Goal: Complete application form

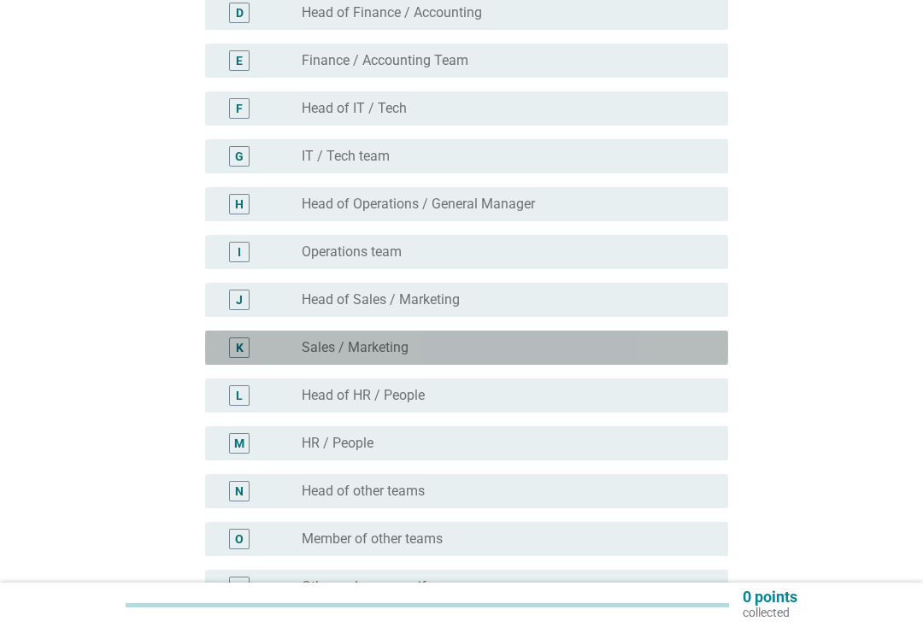
scroll to position [355, 0]
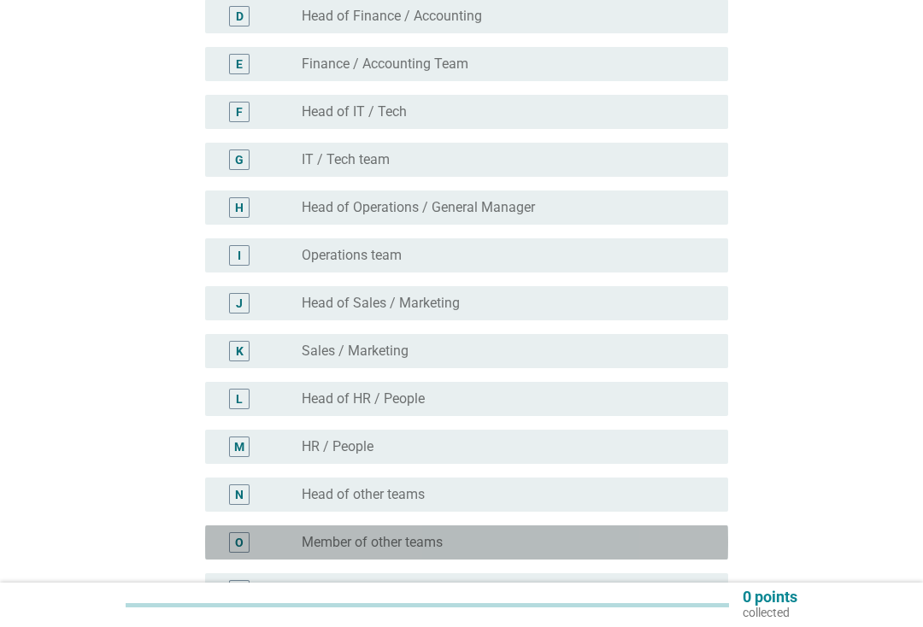
click at [512, 543] on div "radio_button_unchecked Member of other teams" at bounding box center [501, 542] width 399 height 17
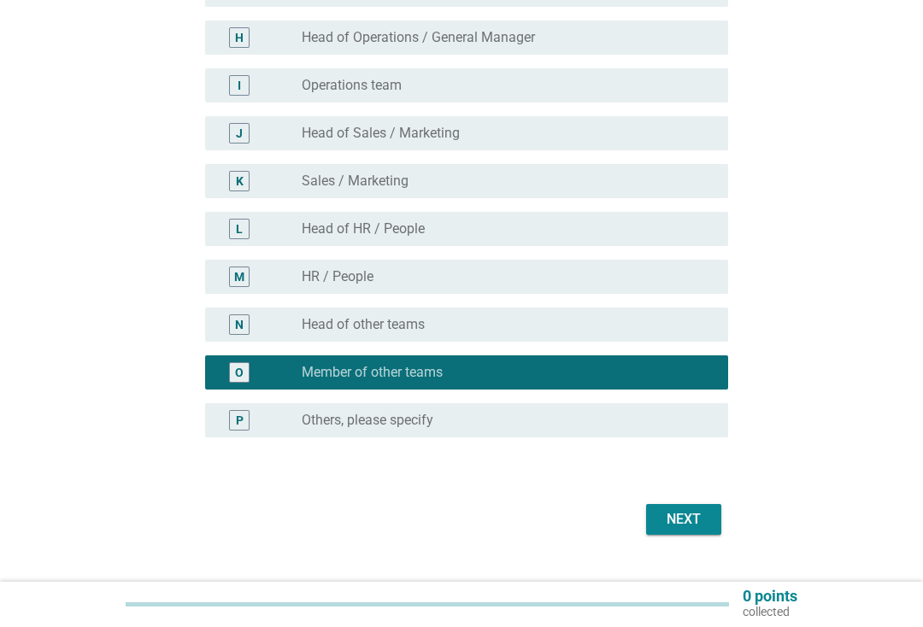
scroll to position [525, 0]
click at [698, 527] on div "Next" at bounding box center [684, 519] width 48 height 21
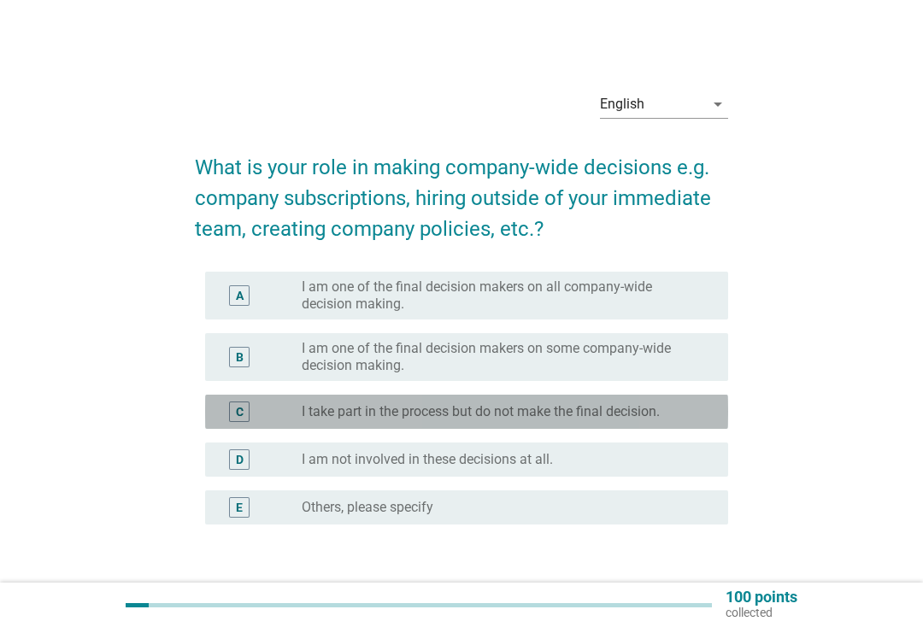
click at [670, 409] on div "radio_button_unchecked I take part in the process but do not make the final dec…" at bounding box center [501, 411] width 399 height 17
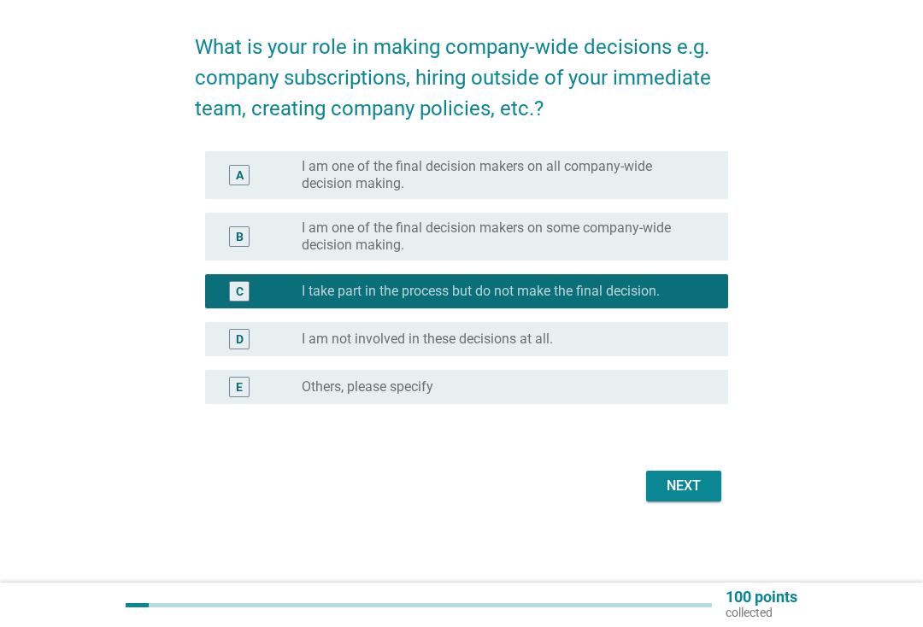
scroll to position [121, 0]
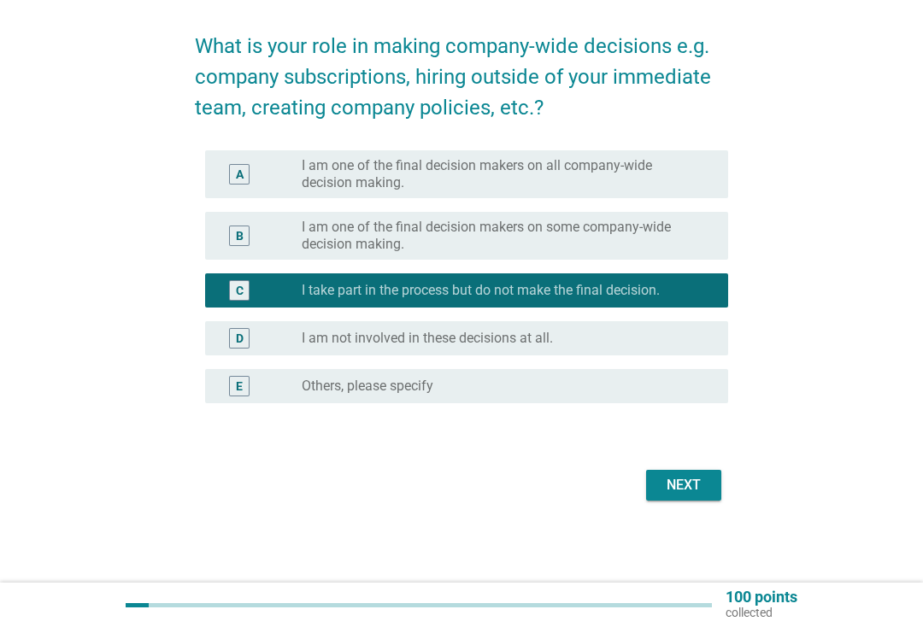
click at [705, 483] on div "Next" at bounding box center [684, 485] width 48 height 21
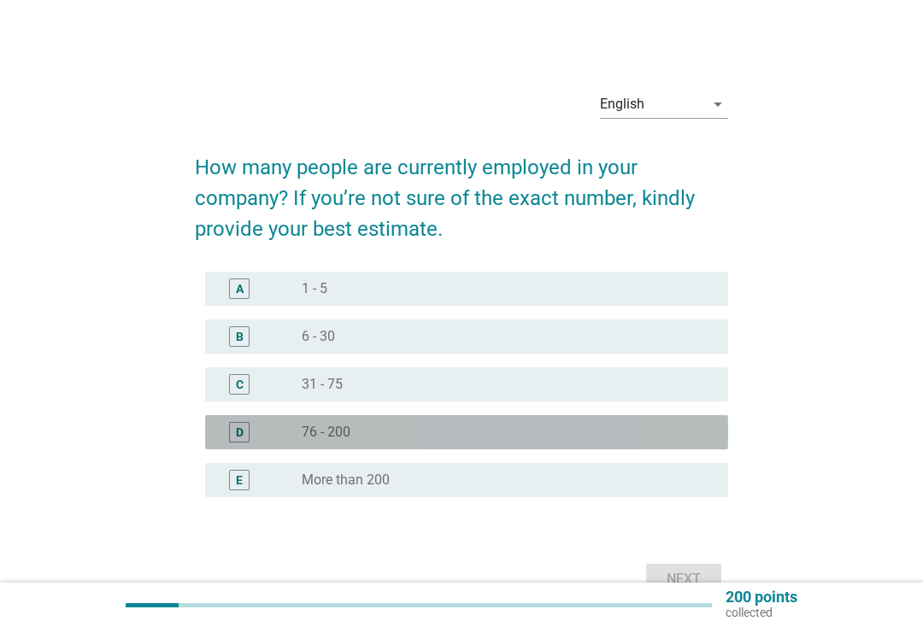
click at [449, 435] on div "radio_button_unchecked 76 - 200" at bounding box center [501, 432] width 399 height 17
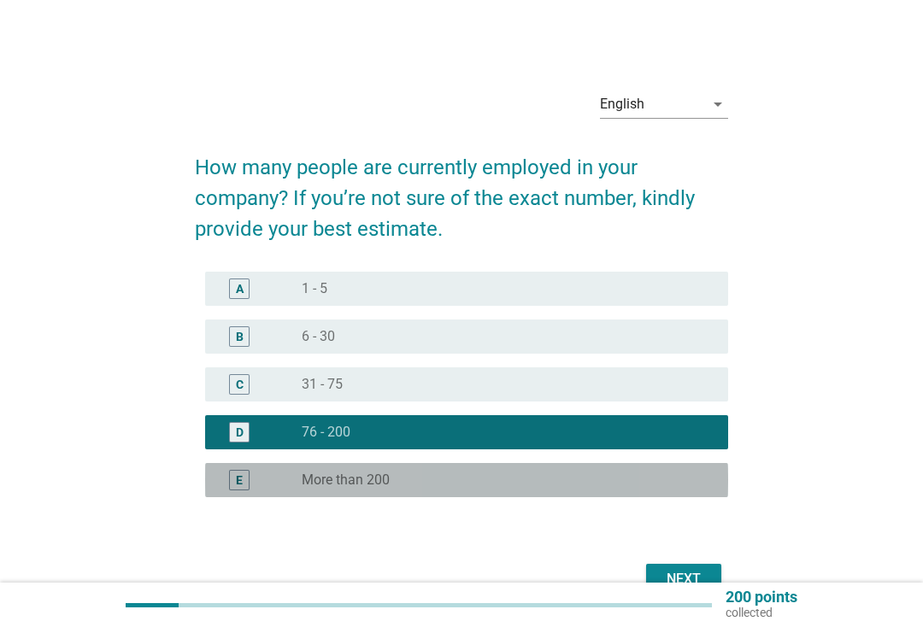
click at [632, 472] on div "radio_button_unchecked More than 200" at bounding box center [501, 480] width 399 height 17
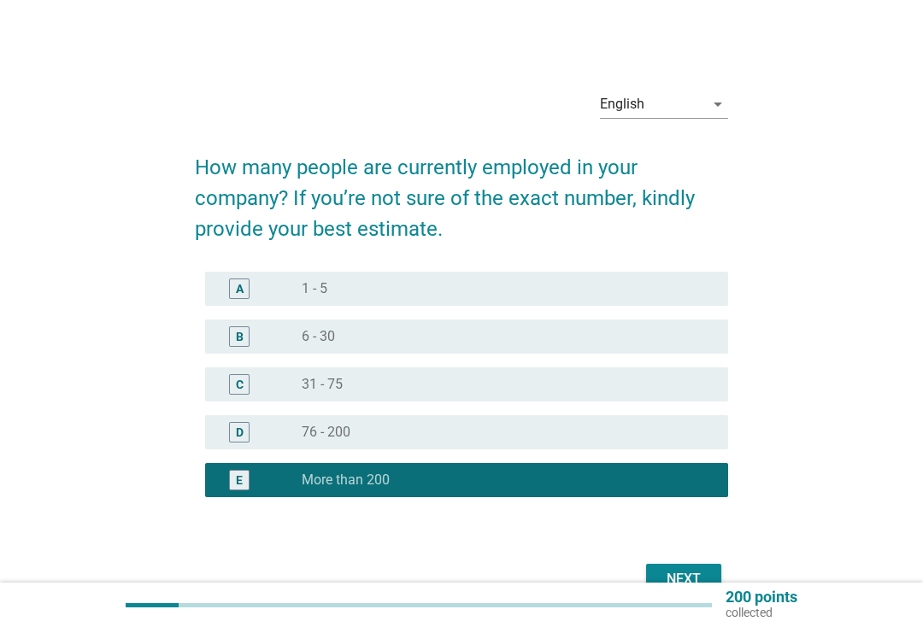
click at [681, 569] on div "Next" at bounding box center [684, 579] width 48 height 21
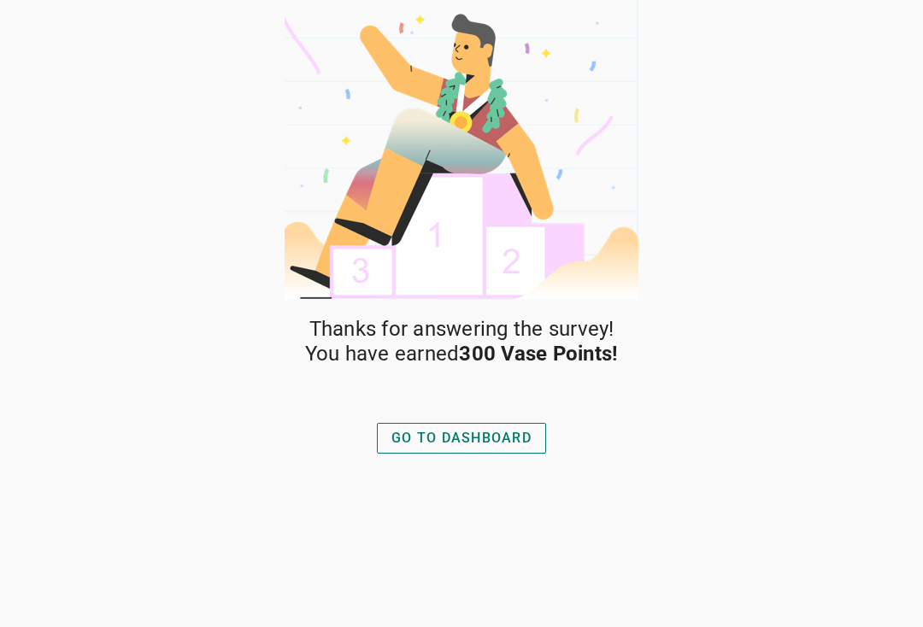
click at [524, 428] on div "GO TO DASHBOARD" at bounding box center [461, 438] width 140 height 21
